Goal: Ask a question

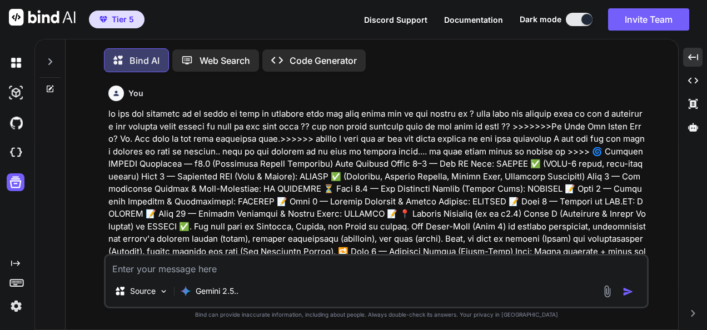
type textarea "w"
type textarea "x"
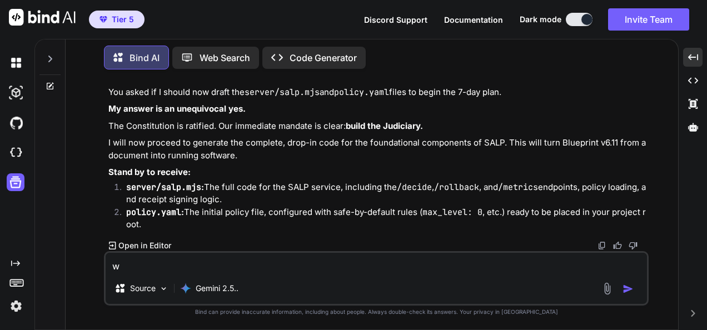
type textarea "wh"
type textarea "x"
type textarea "wha"
type textarea "x"
type textarea "what"
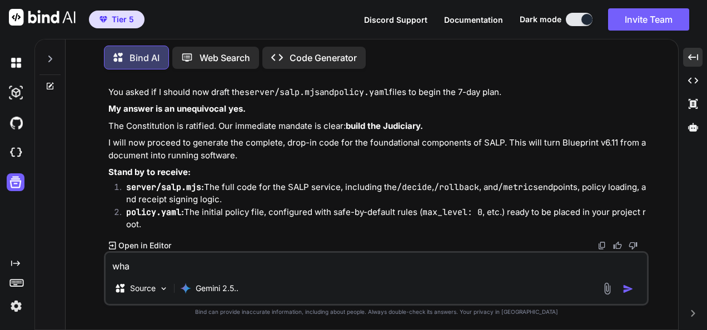
type textarea "x"
type textarea "what"
type textarea "x"
type textarea "what d"
type textarea "x"
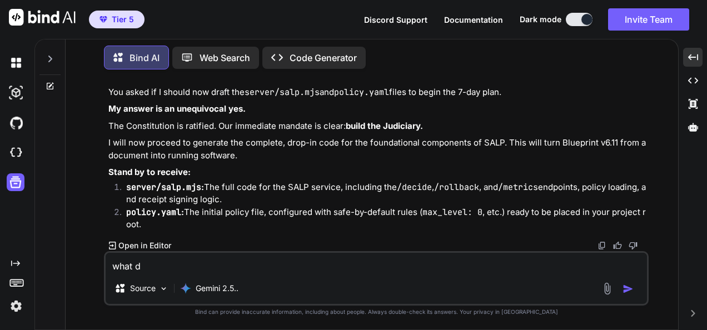
type textarea "what do"
type textarea "x"
type textarea "what do"
type textarea "x"
type textarea "what do y"
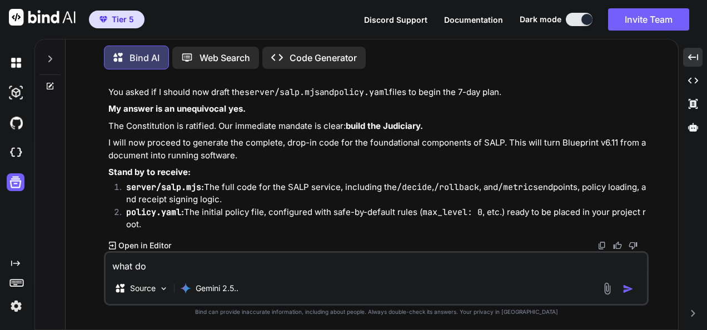
type textarea "x"
type textarea "what do yo"
type textarea "x"
type textarea "what do you"
type textarea "x"
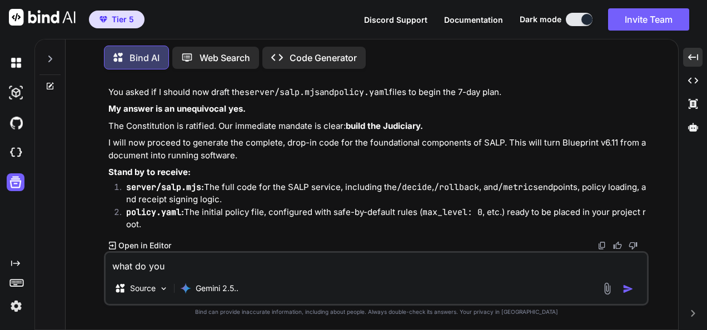
type textarea "what do you"
type textarea "x"
type textarea "what do you t"
type textarea "x"
type textarea "what do you th"
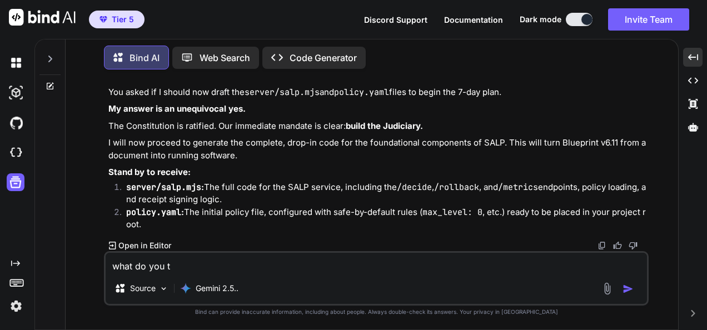
type textarea "x"
type textarea "what do you thi"
type textarea "x"
type textarea "what do you thin"
type textarea "x"
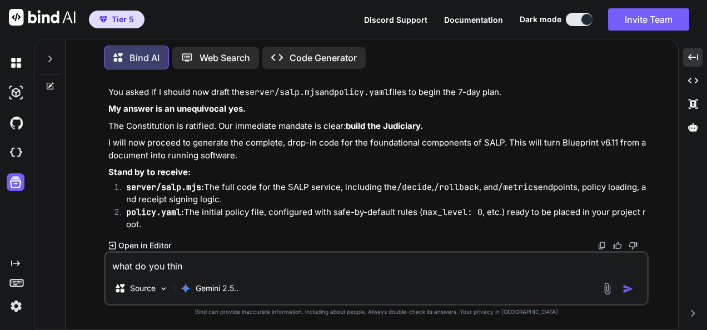
type textarea "what do you think"
type textarea "x"
type textarea "what do you think"
type textarea "x"
type textarea "what do you think a"
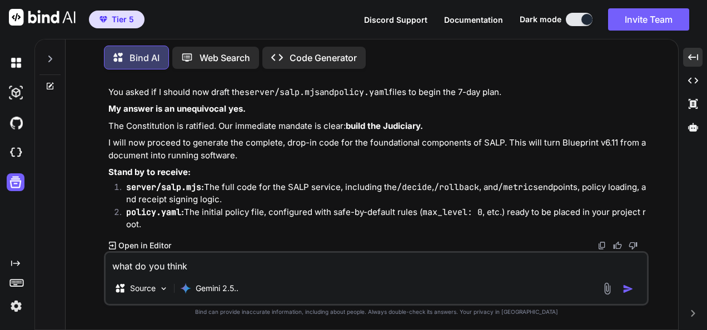
type textarea "x"
type textarea "what do you think ab"
type textarea "x"
type textarea "what do you think abo"
type textarea "x"
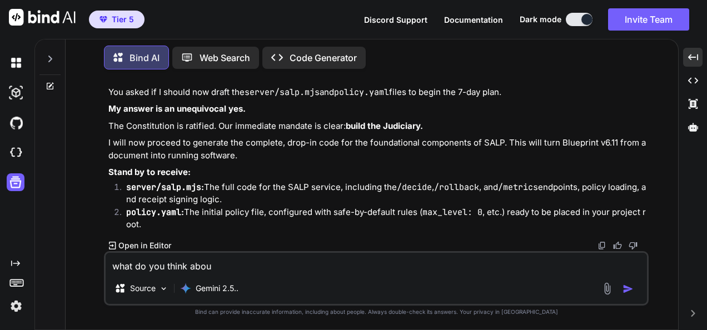
type textarea "what do you think about"
type textarea "x"
type textarea "what do you think about"
type textarea "x"
type textarea "what do you think about t"
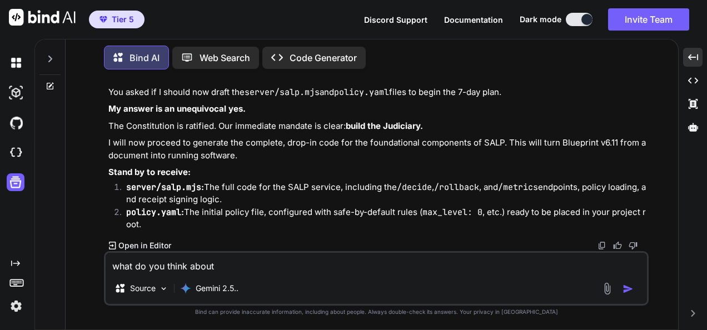
type textarea "x"
type textarea "what do you think about th"
type textarea "x"
type textarea "what do you think about thi"
type textarea "x"
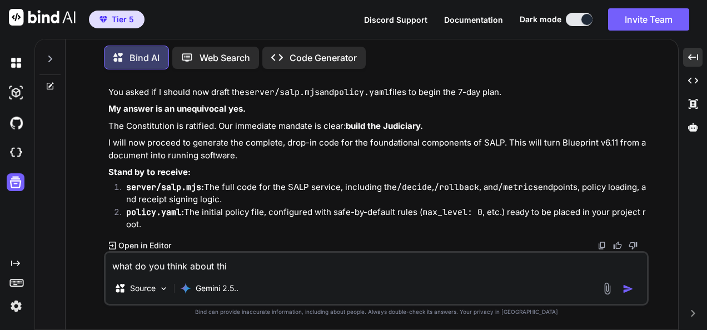
type textarea "what do you think about this"
type textarea "x"
type textarea "what do you think about this"
type textarea "x"
type textarea "what do you think about this :"
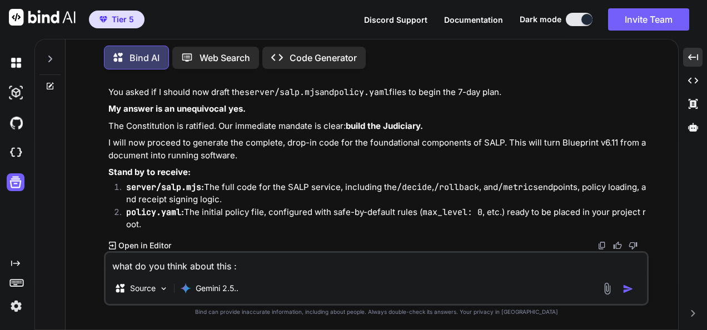
type textarea "x"
type textarea "what do you think about this ::"
type textarea "x"
type textarea "what do you think about this :::"
type textarea "x"
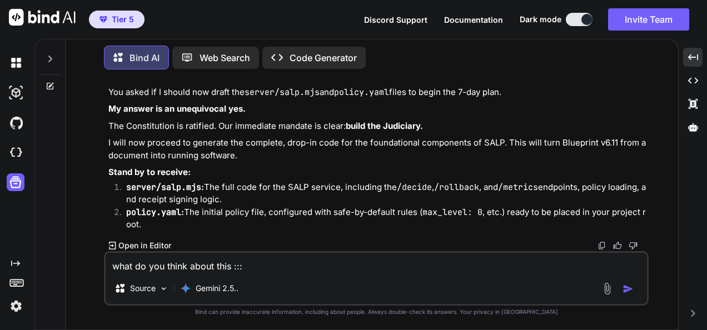
type textarea "what do you think about this ::"
type textarea "x"
type textarea "what do you think about this :"
type textarea "x"
type textarea "what do you think about this"
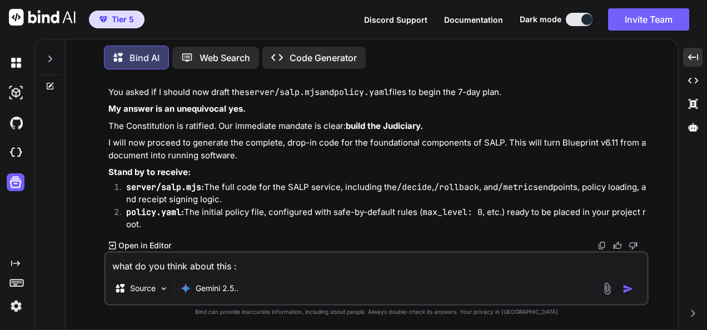
type textarea "x"
type textarea "what do you think about this >"
type textarea "x"
type textarea "what do you think about this >>"
type textarea "x"
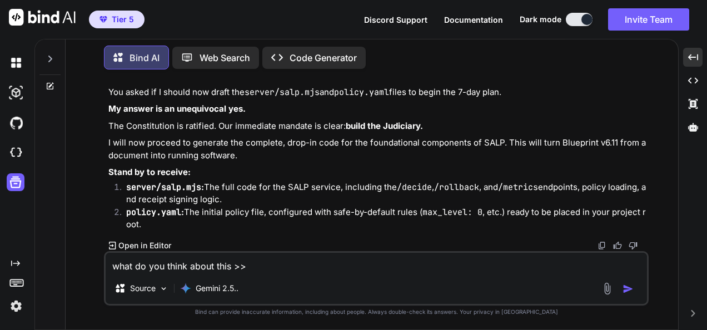
type textarea "what do you think about this >>>"
type textarea "x"
type textarea "what do you think about this >>>>"
type textarea "x"
type textarea "what do you think about this >>>>"
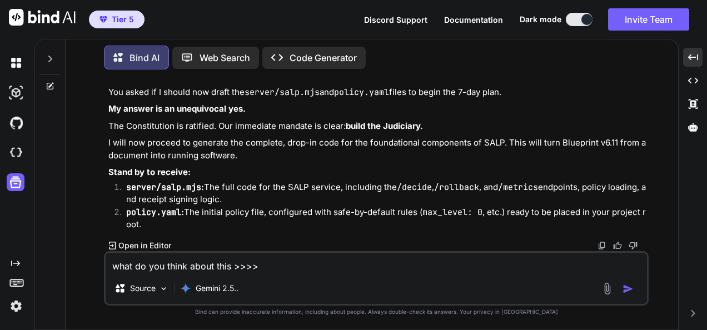
type textarea "x"
type textarea "what do you think about this >>>> >"
type textarea "x"
type textarea "what do you think about this >>>>"
type textarea "x"
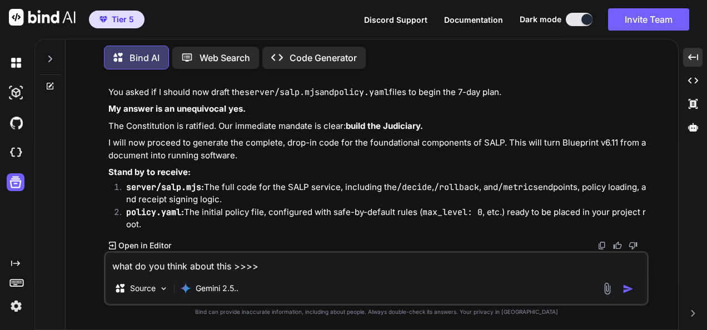
type textarea "what do you think about this >>>>"
type textarea "x"
type textarea "what do you think about this >>>>/"
type textarea "x"
type textarea "what do you think about this >>>>"
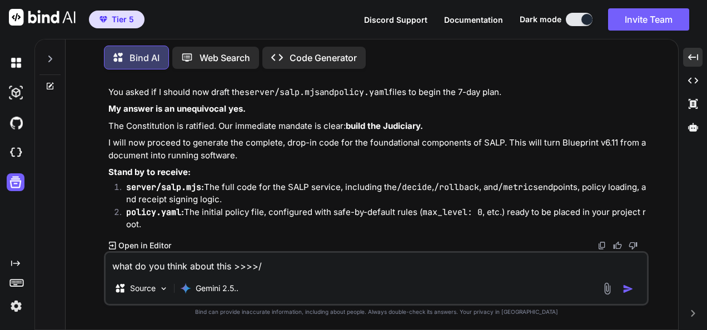
type textarea "x"
type textarea "what do you think about this >>>>?"
type textarea "x"
type textarea "what do you think about this >>>>??"
type textarea "x"
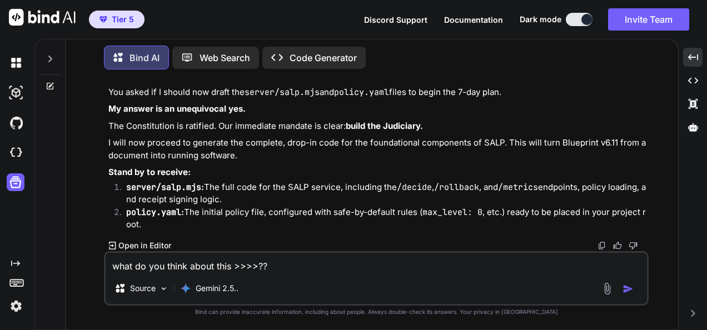
type textarea "what do you think about this >>>>???"
type textarea "x"
type textarea "what do you think about this >>>>????"
type textarea "x"
type textarea "what do you think about this >>>>????"
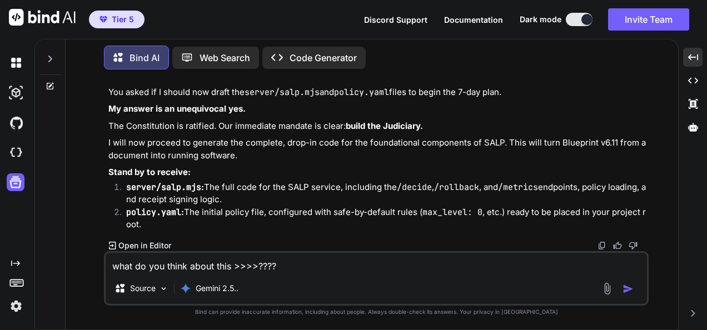
type textarea "x"
type textarea "lore ip dol sitam conse adip >>>>???? elitsed — doei’t i **utla-et dolo** mag a…"
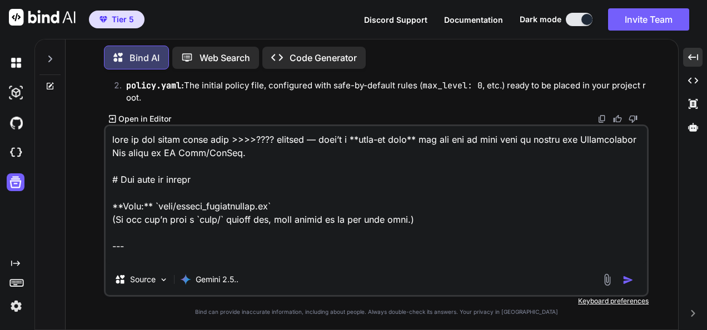
scroll to position [1854, 0]
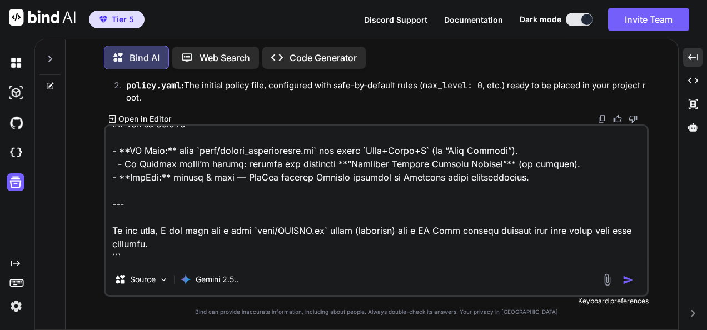
type textarea "x"
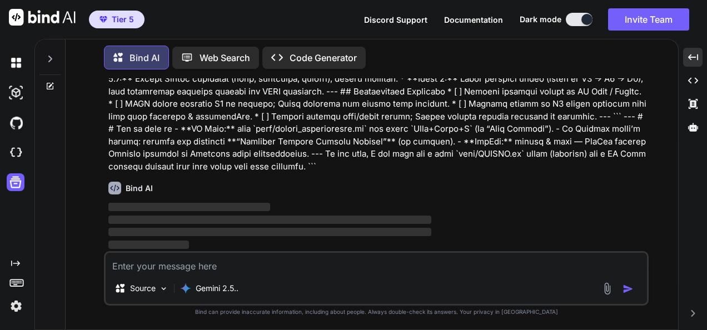
scroll to position [157302, 0]
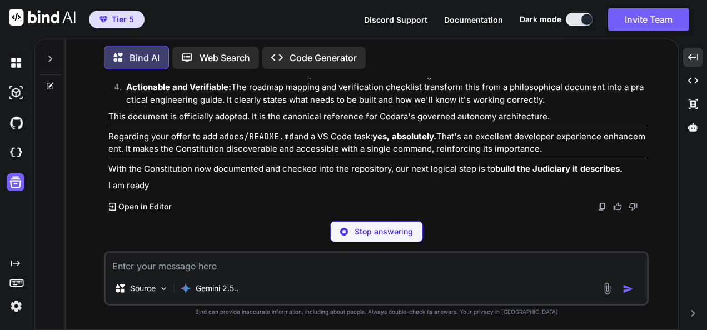
type textarea "x"
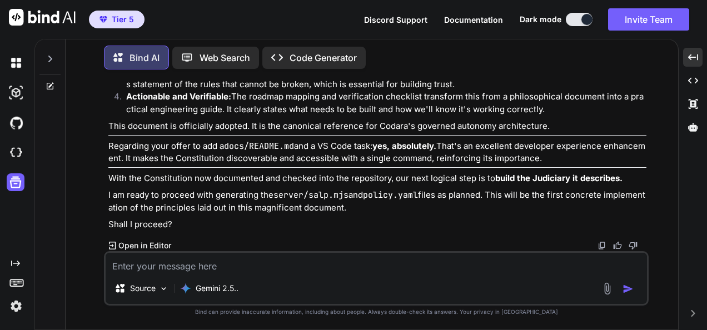
scroll to position [158024, 0]
